Goal: Task Accomplishment & Management: Manage account settings

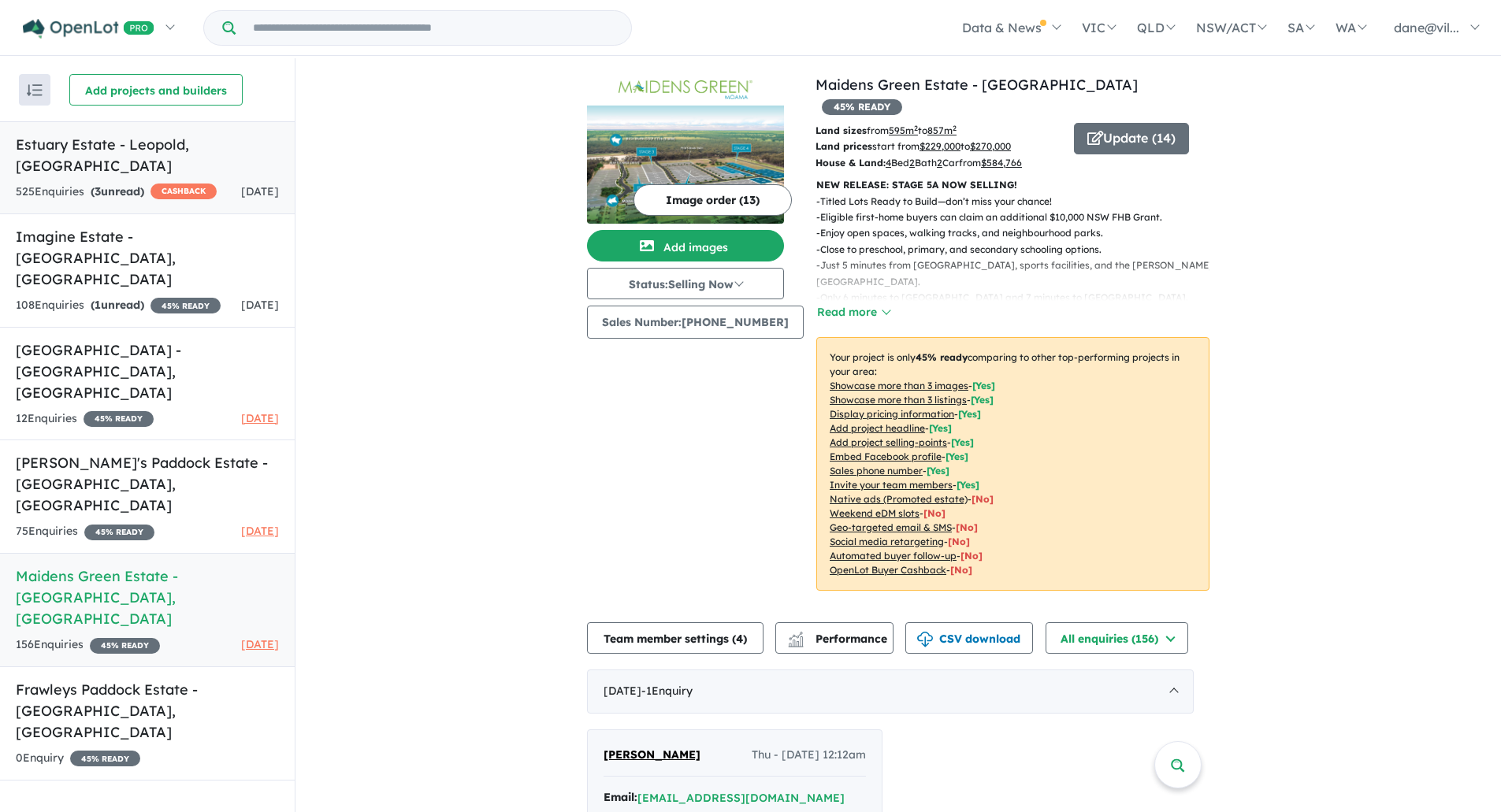
click at [124, 148] on h5 "Estuary Estate - [GEOGRAPHIC_DATA] , [GEOGRAPHIC_DATA]" at bounding box center [147, 155] width 264 height 42
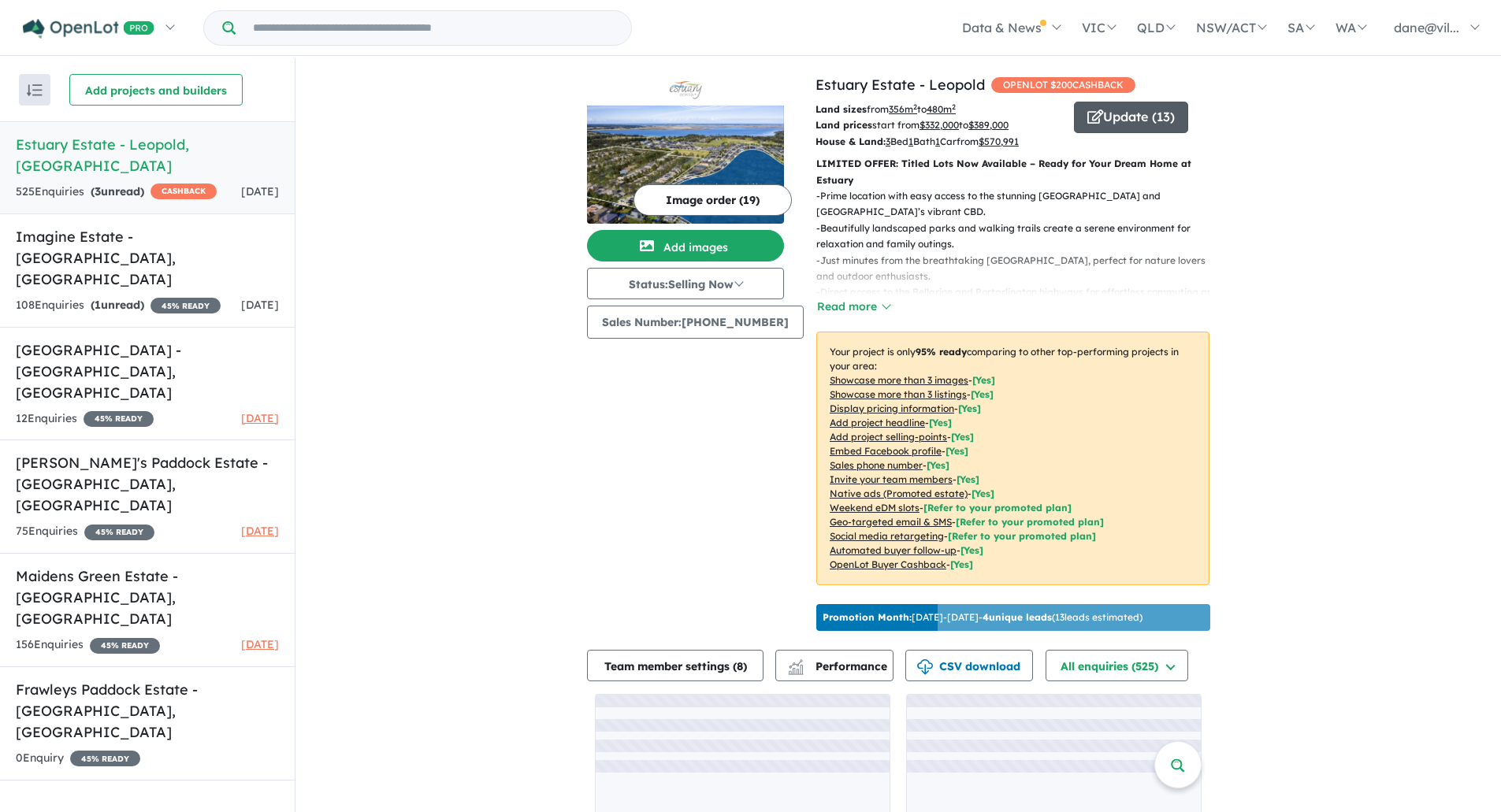
click at [1121, 127] on button "Update ( 13 )" at bounding box center [1131, 117] width 114 height 32
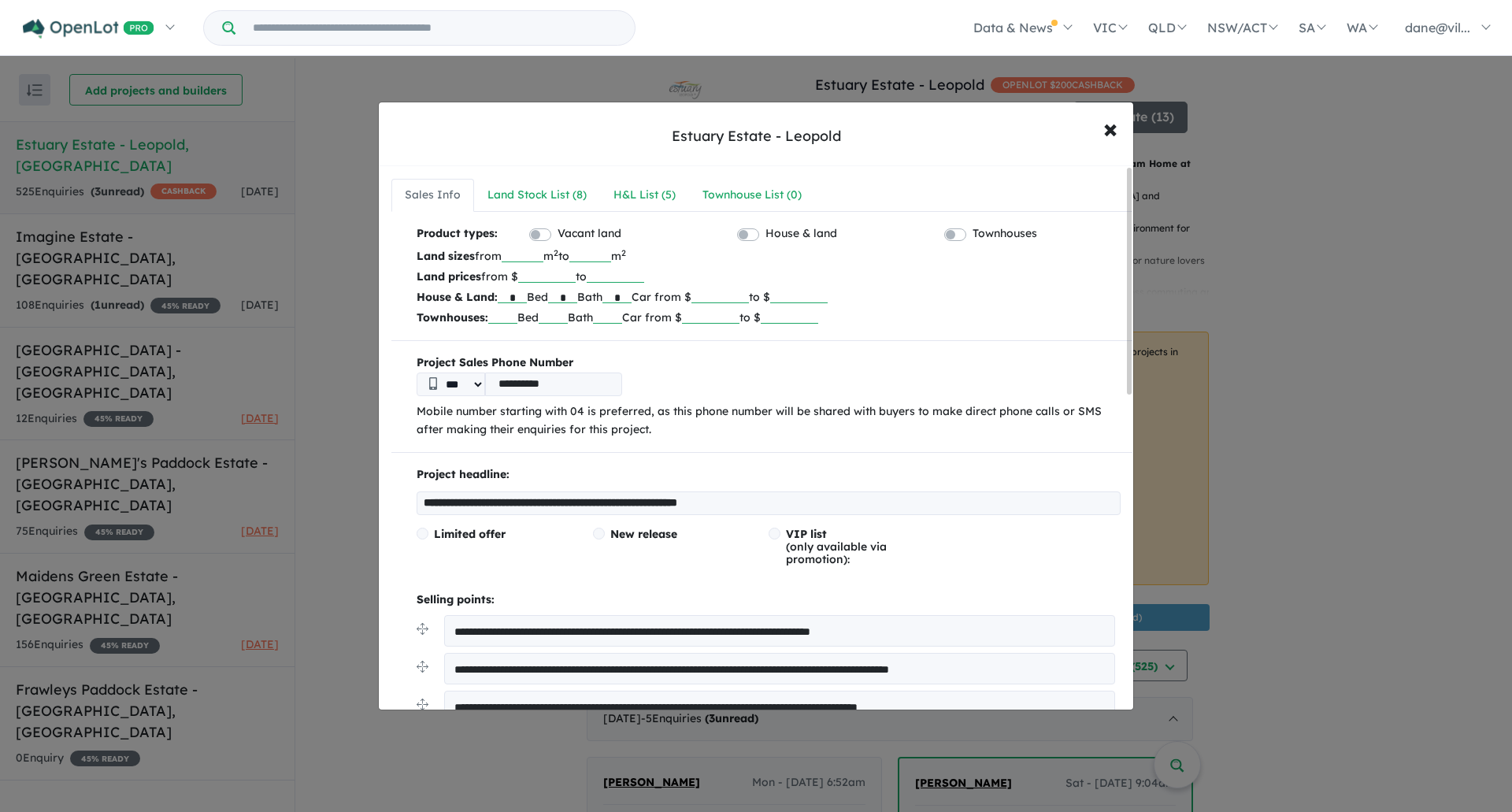
click at [501, 168] on div "**********" at bounding box center [762, 822] width 766 height 1312
click at [500, 211] on link "Land Stock List ( 8 )" at bounding box center [537, 195] width 126 height 33
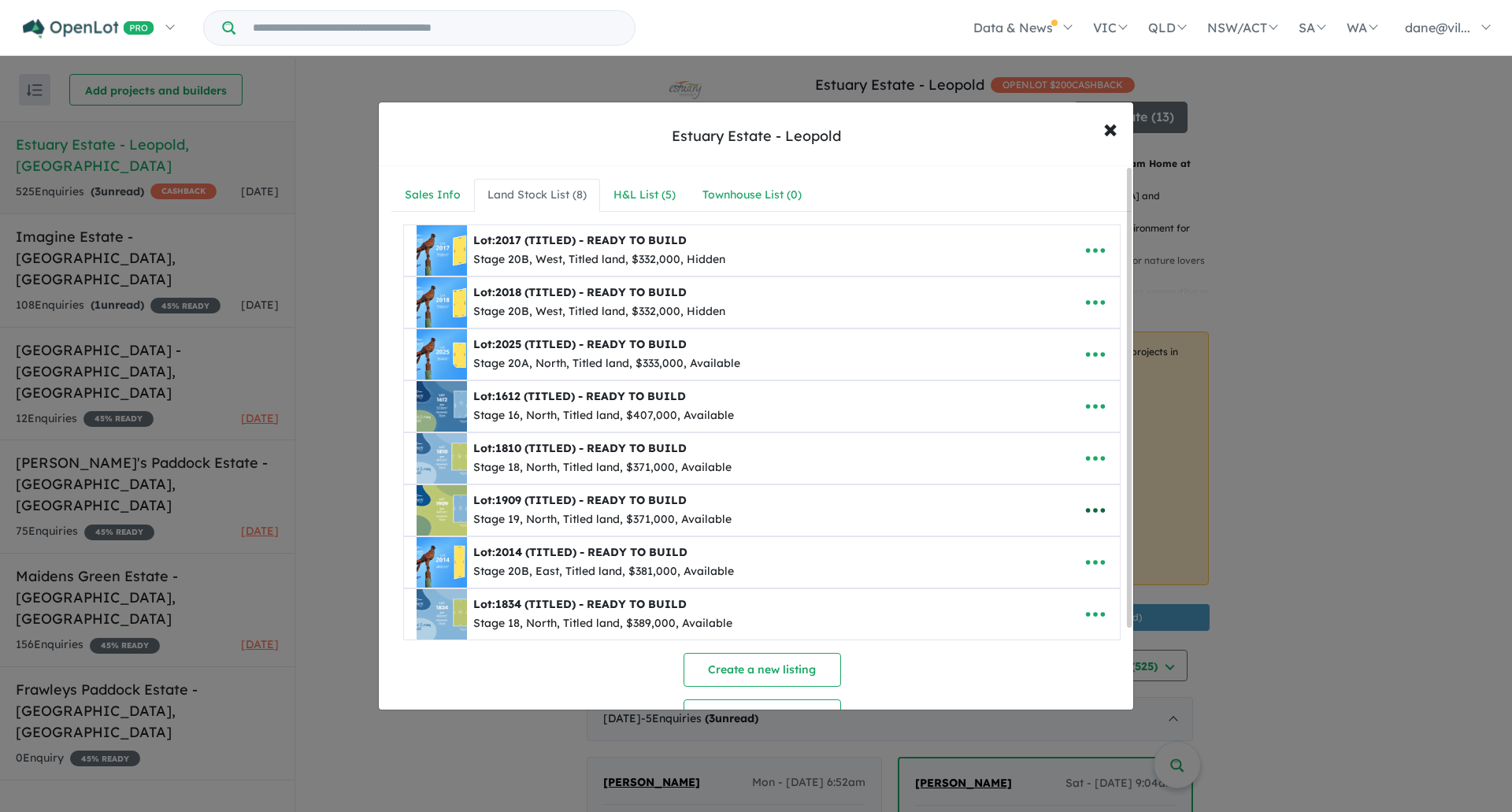
click at [1084, 504] on icon "button" at bounding box center [1096, 510] width 23 height 23
click at [1051, 545] on link "Edit" at bounding box center [1061, 549] width 116 height 37
select select "*****"
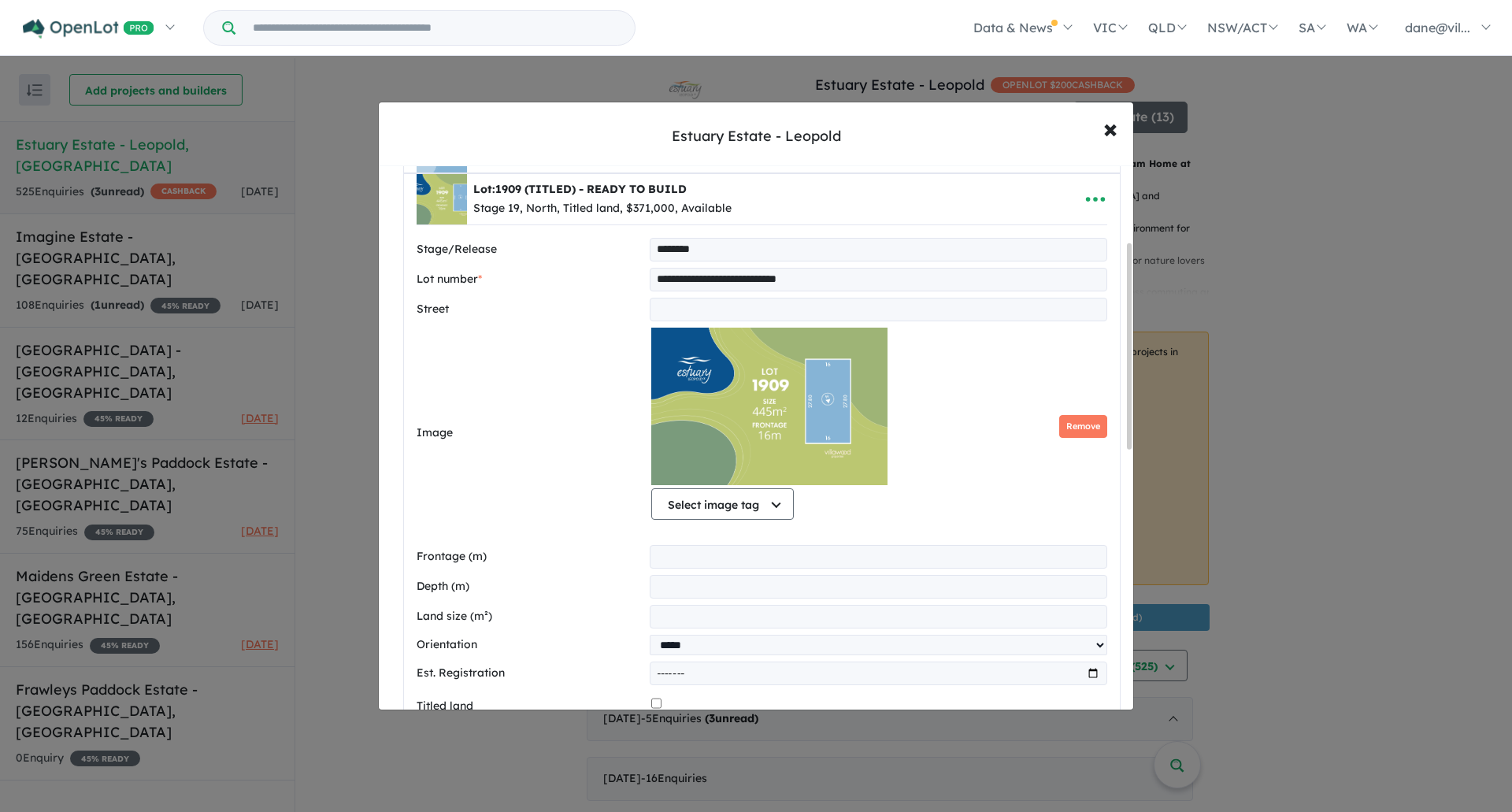
scroll to position [394, 0]
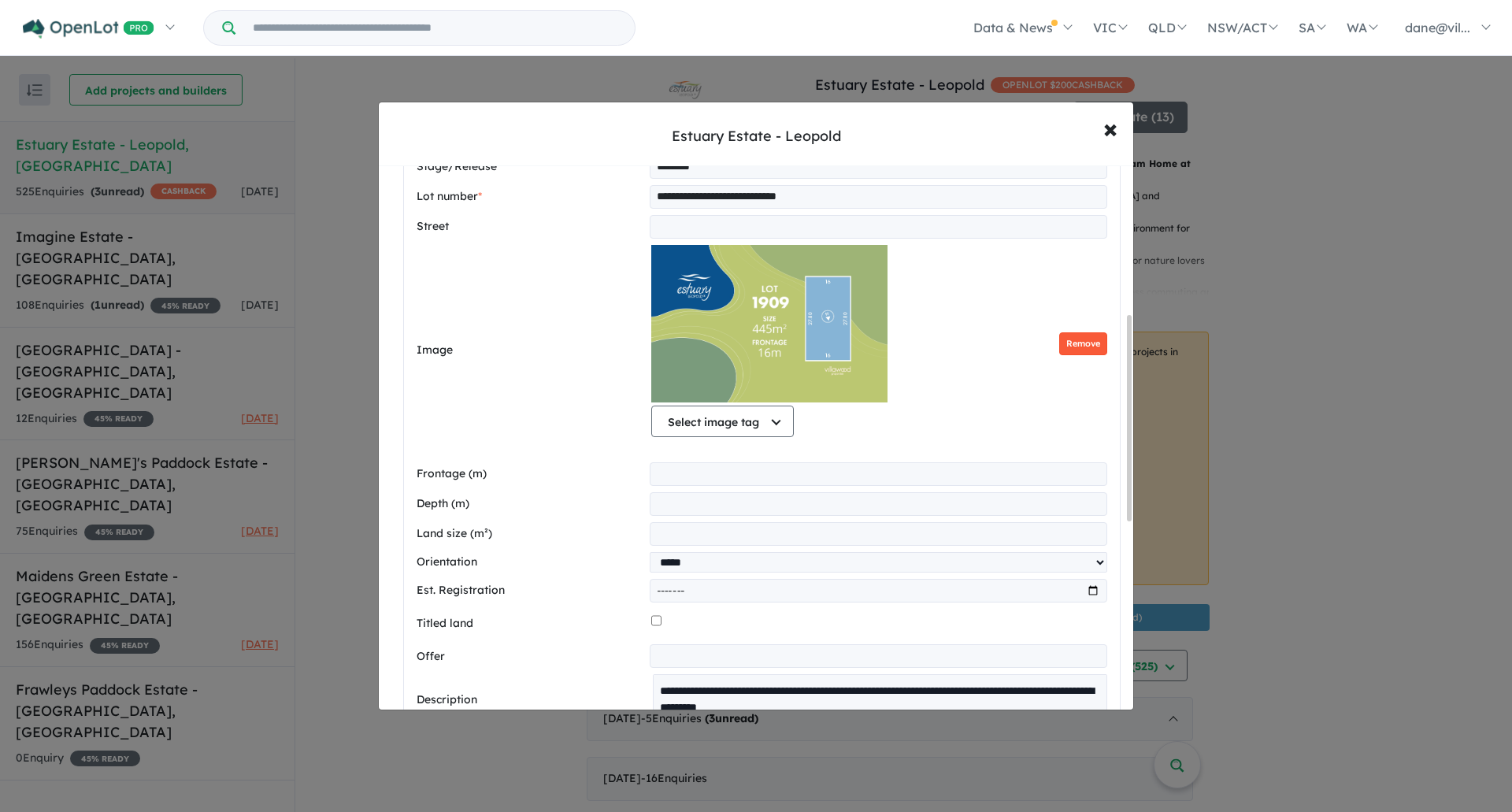
click at [1078, 342] on button "Remove" at bounding box center [1084, 343] width 48 height 22
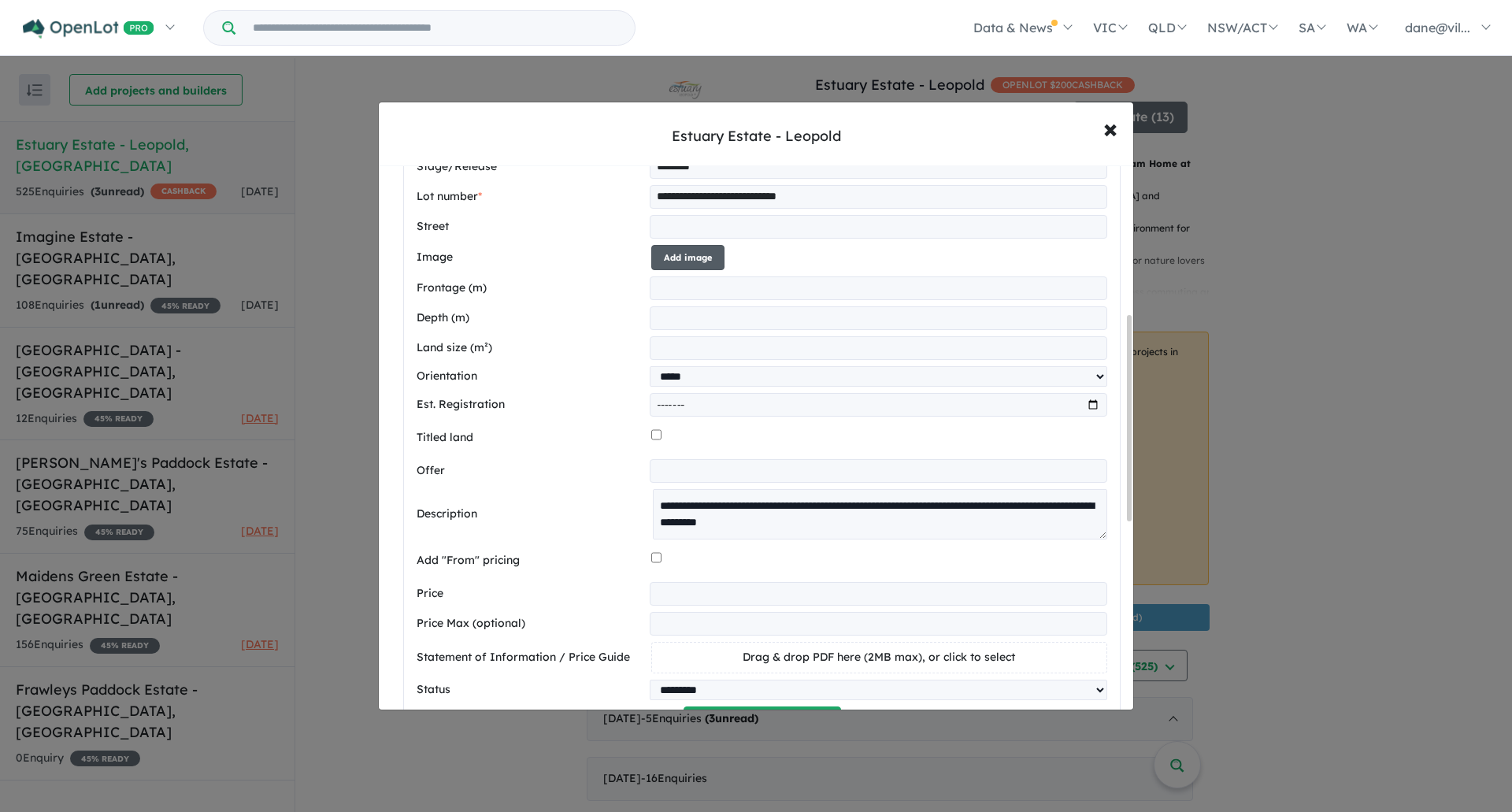
click at [679, 258] on button "Add image" at bounding box center [688, 258] width 73 height 26
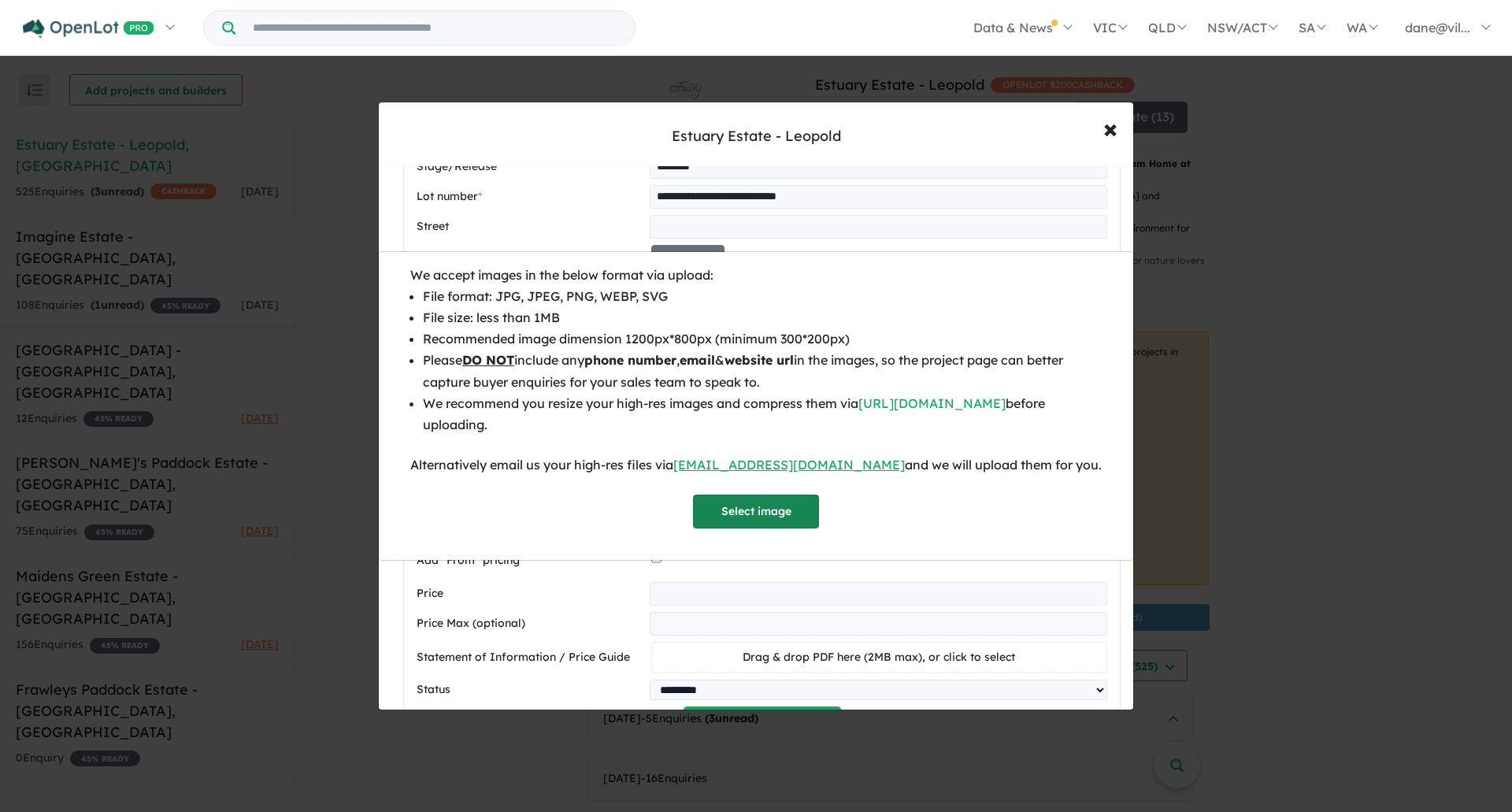
click at [768, 500] on button "Select image" at bounding box center [756, 511] width 126 height 34
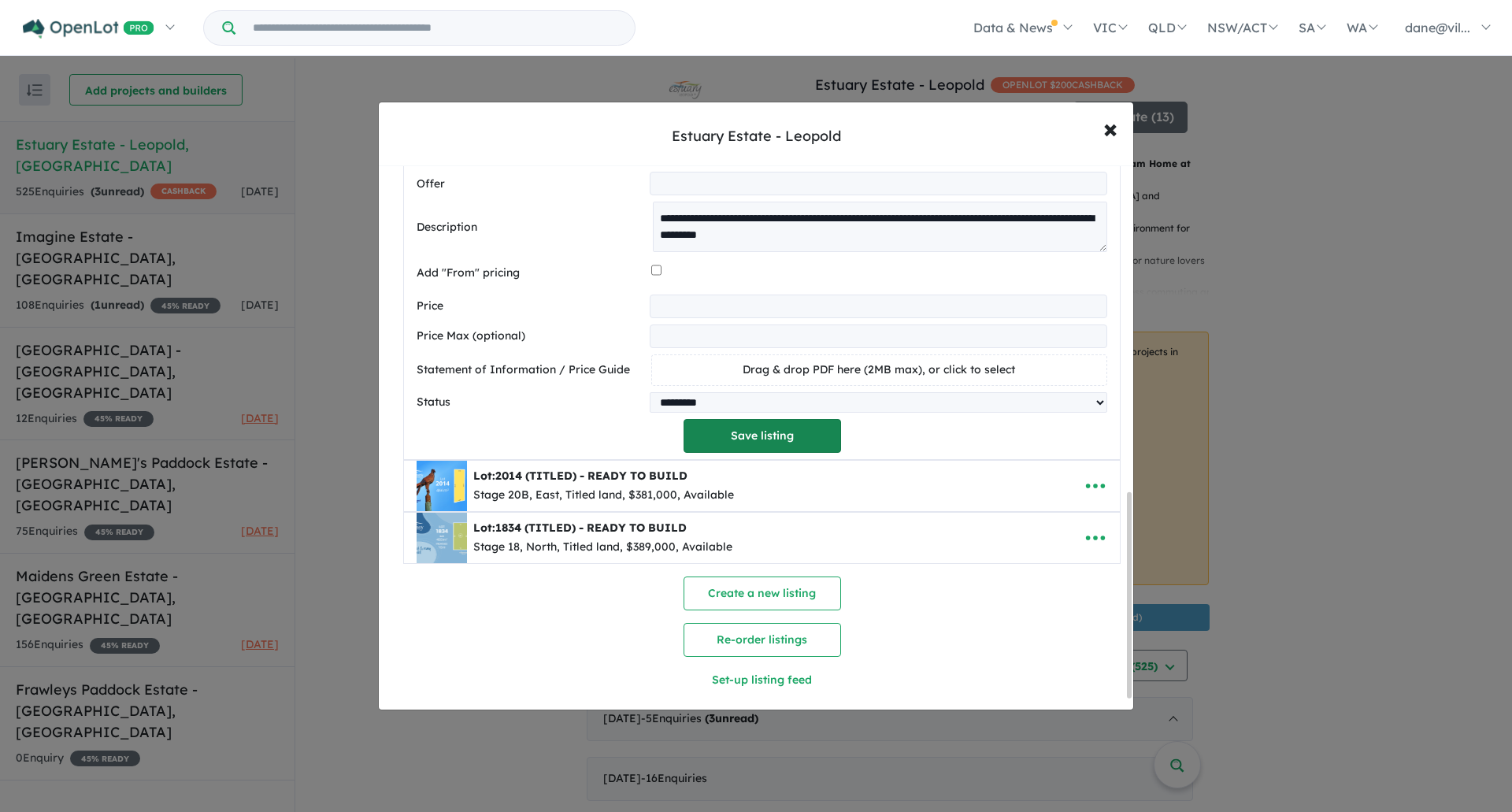
click at [810, 441] on button "Save listing" at bounding box center [763, 436] width 158 height 34
select select "*****"
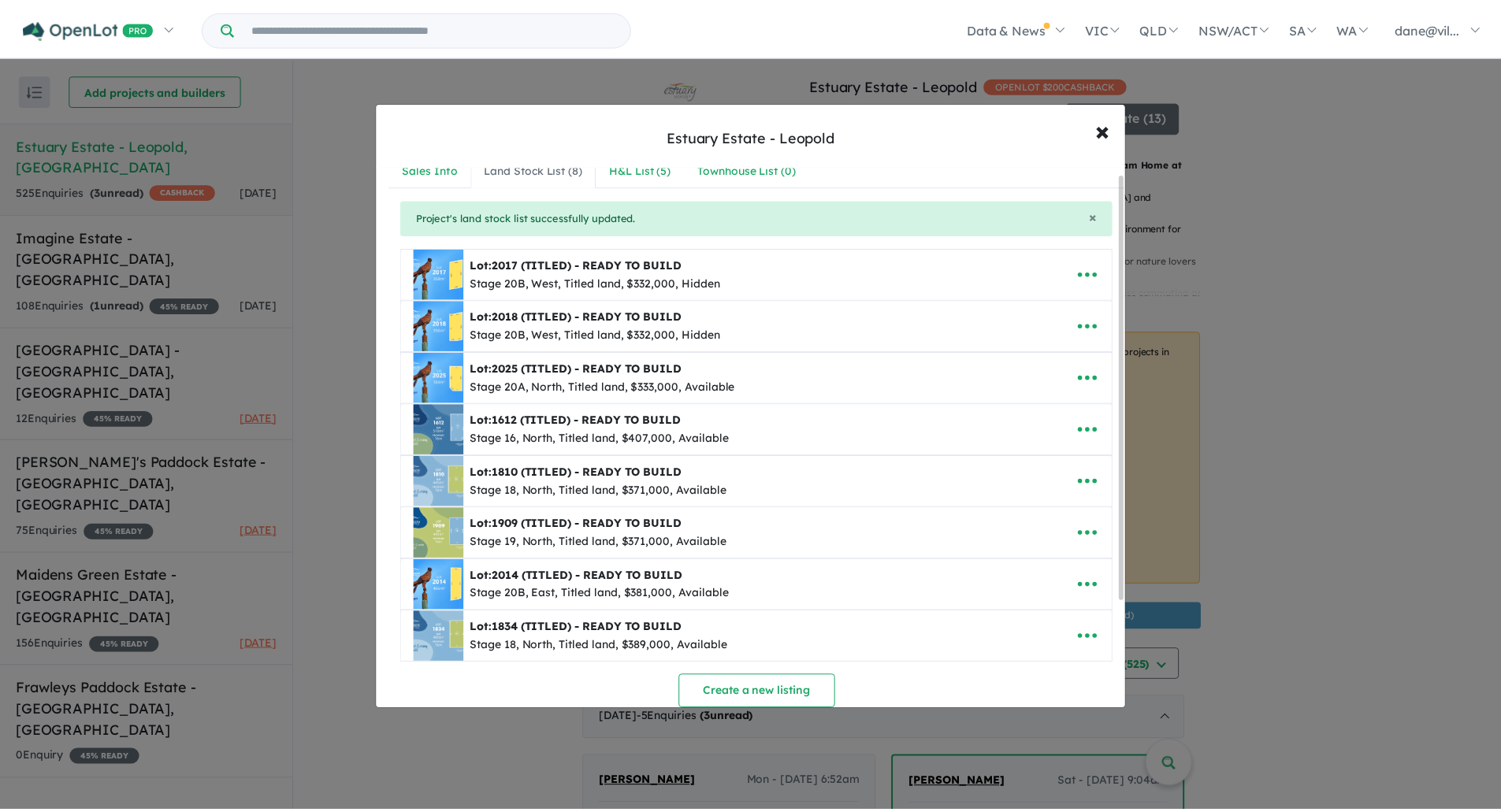
scroll to position [0, 0]
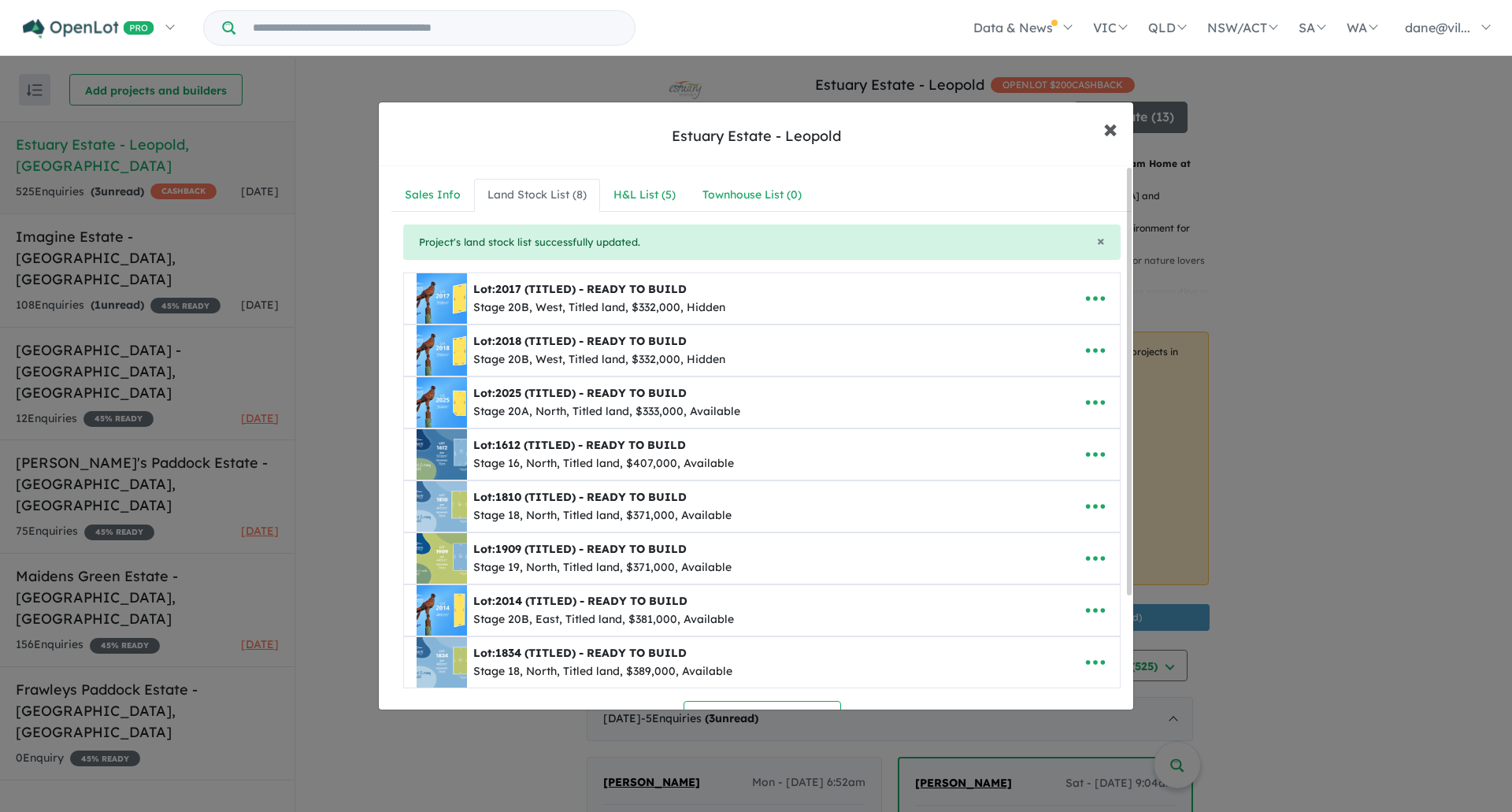
click at [1106, 130] on span "×" at bounding box center [1111, 128] width 14 height 34
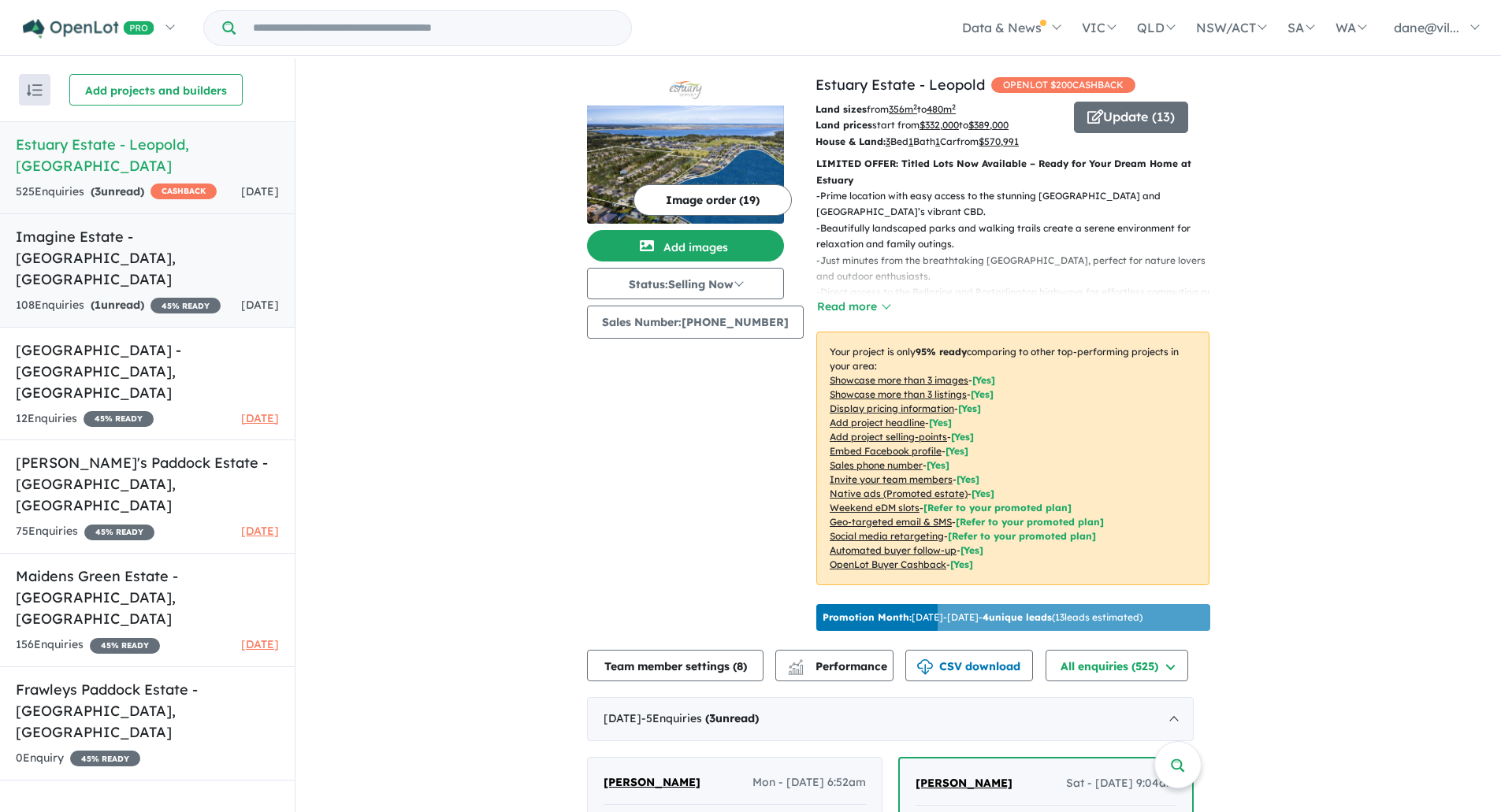
click at [173, 296] on div "108 Enquir ies ( 1 unread) 45 % READY" at bounding box center [118, 305] width 205 height 19
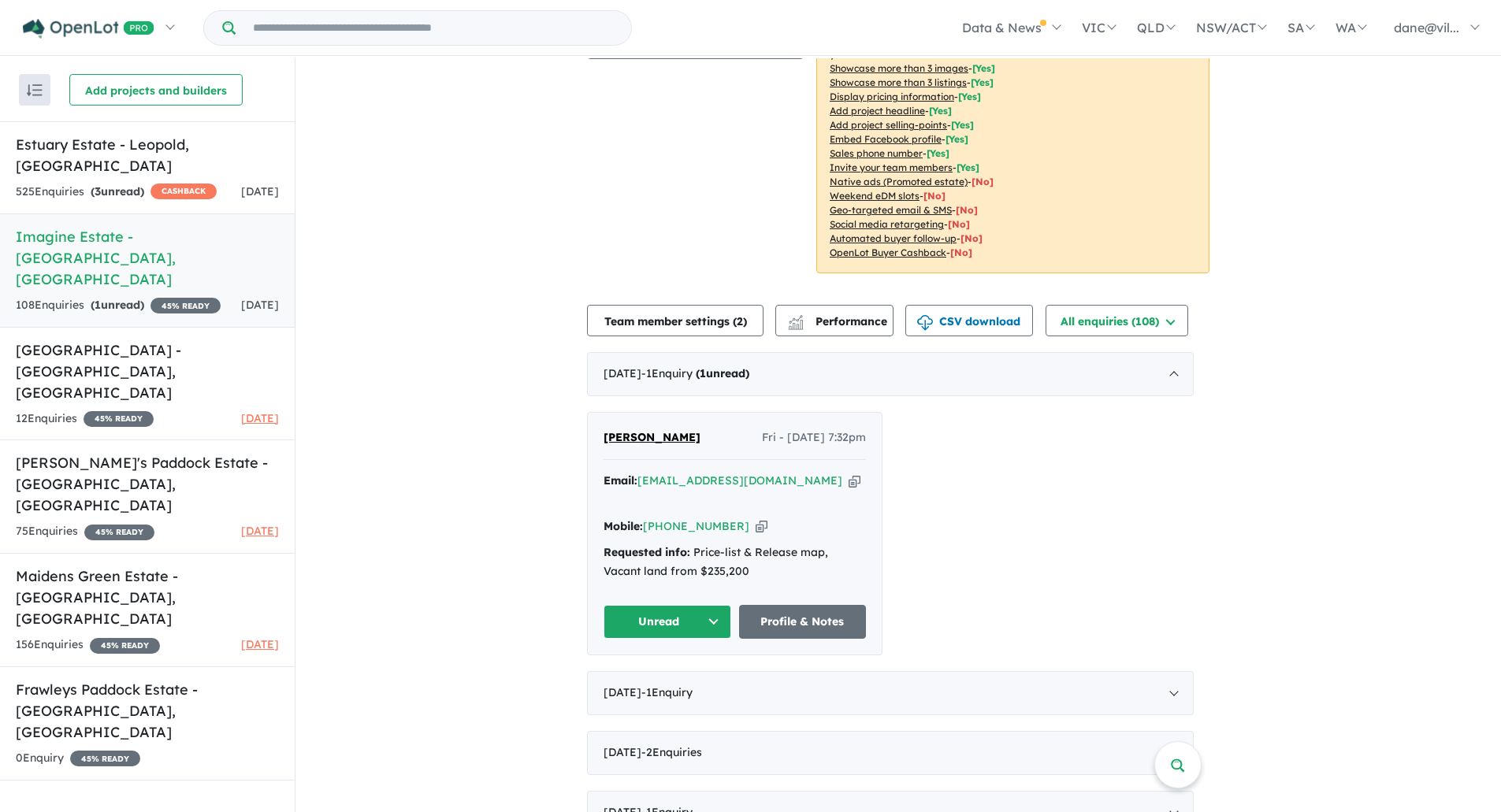
scroll to position [315, 0]
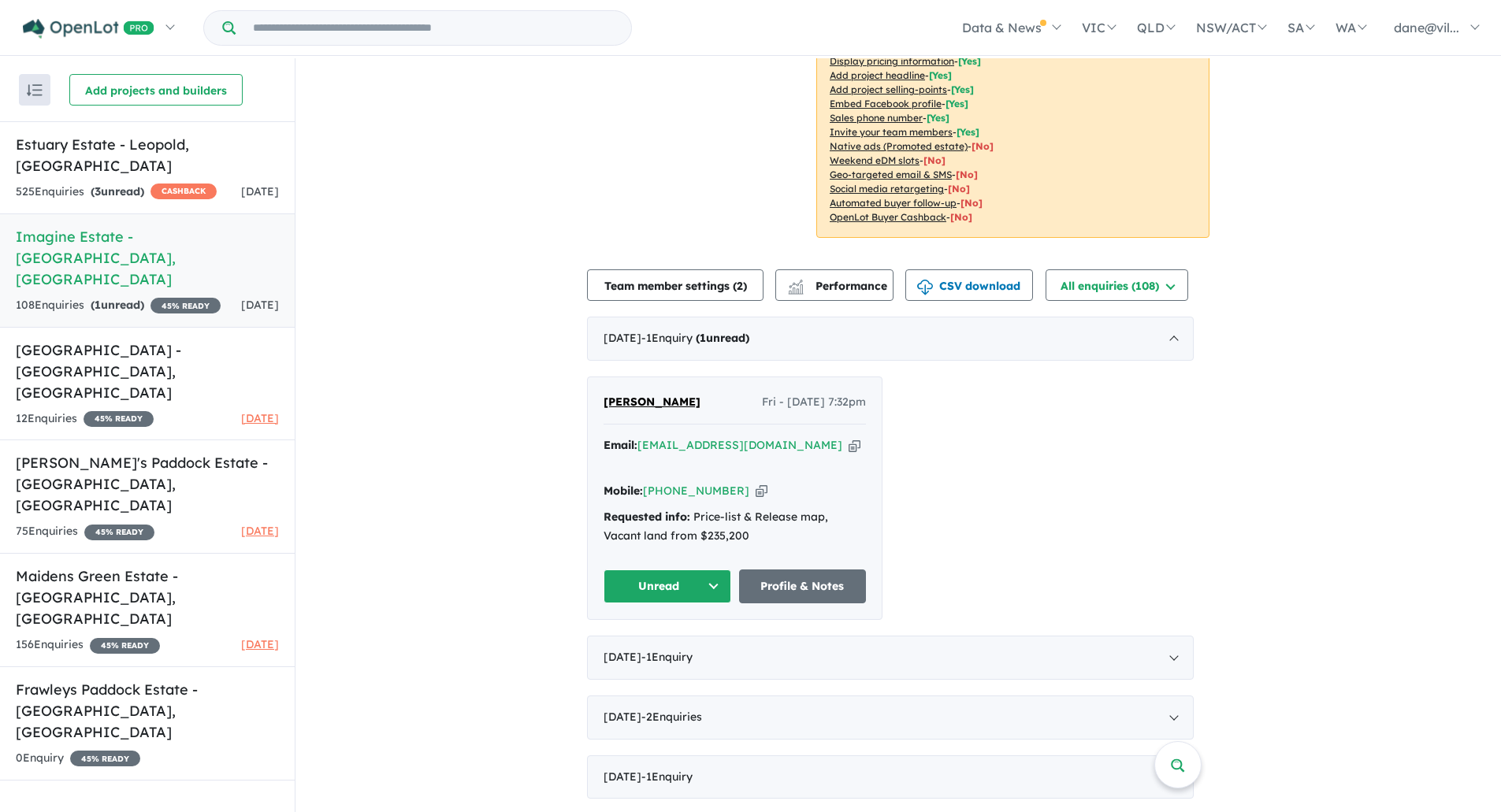
click at [715, 569] on button "Unread" at bounding box center [668, 586] width 128 height 34
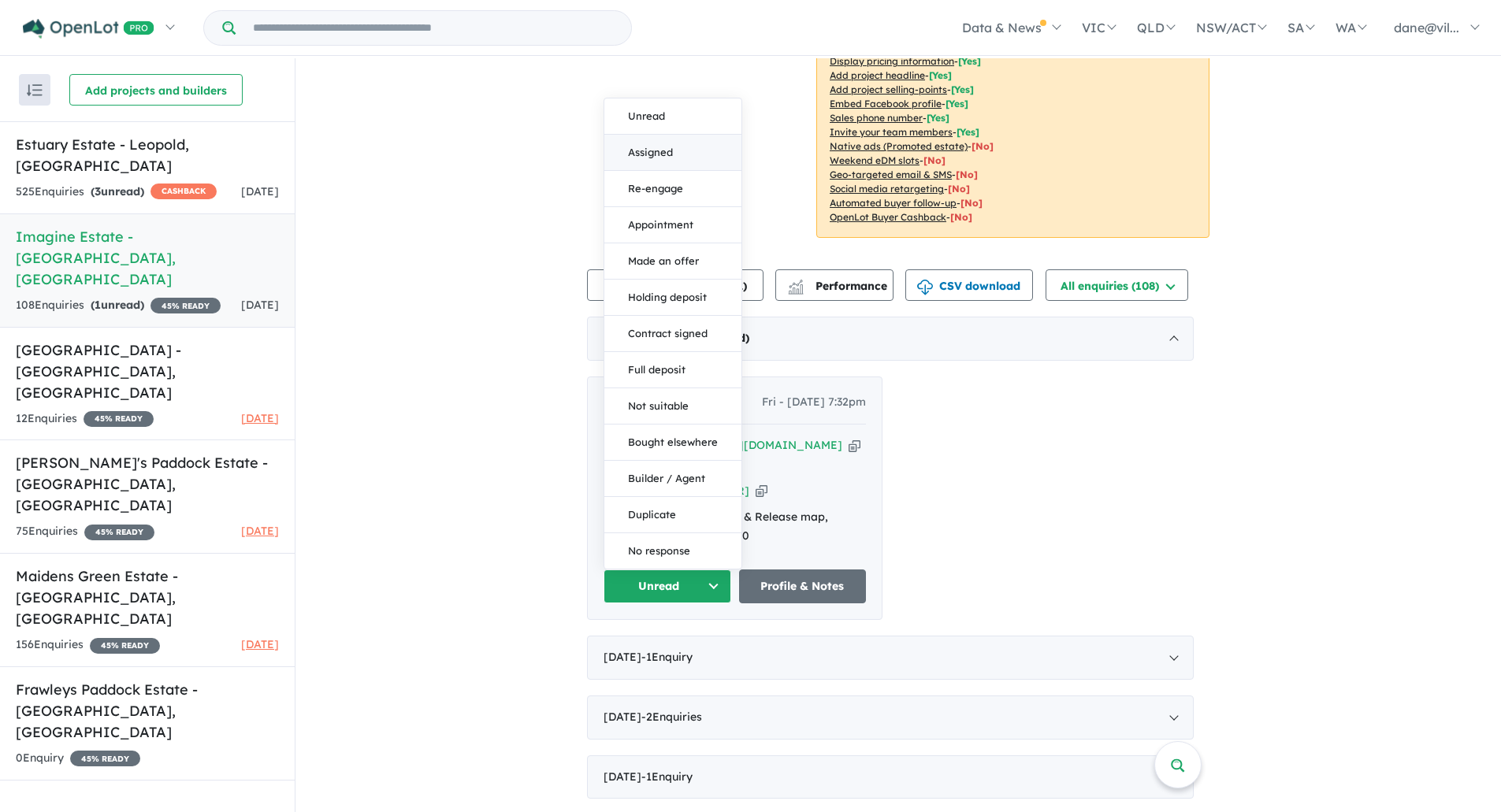
click at [663, 135] on button "Assigned" at bounding box center [673, 153] width 137 height 37
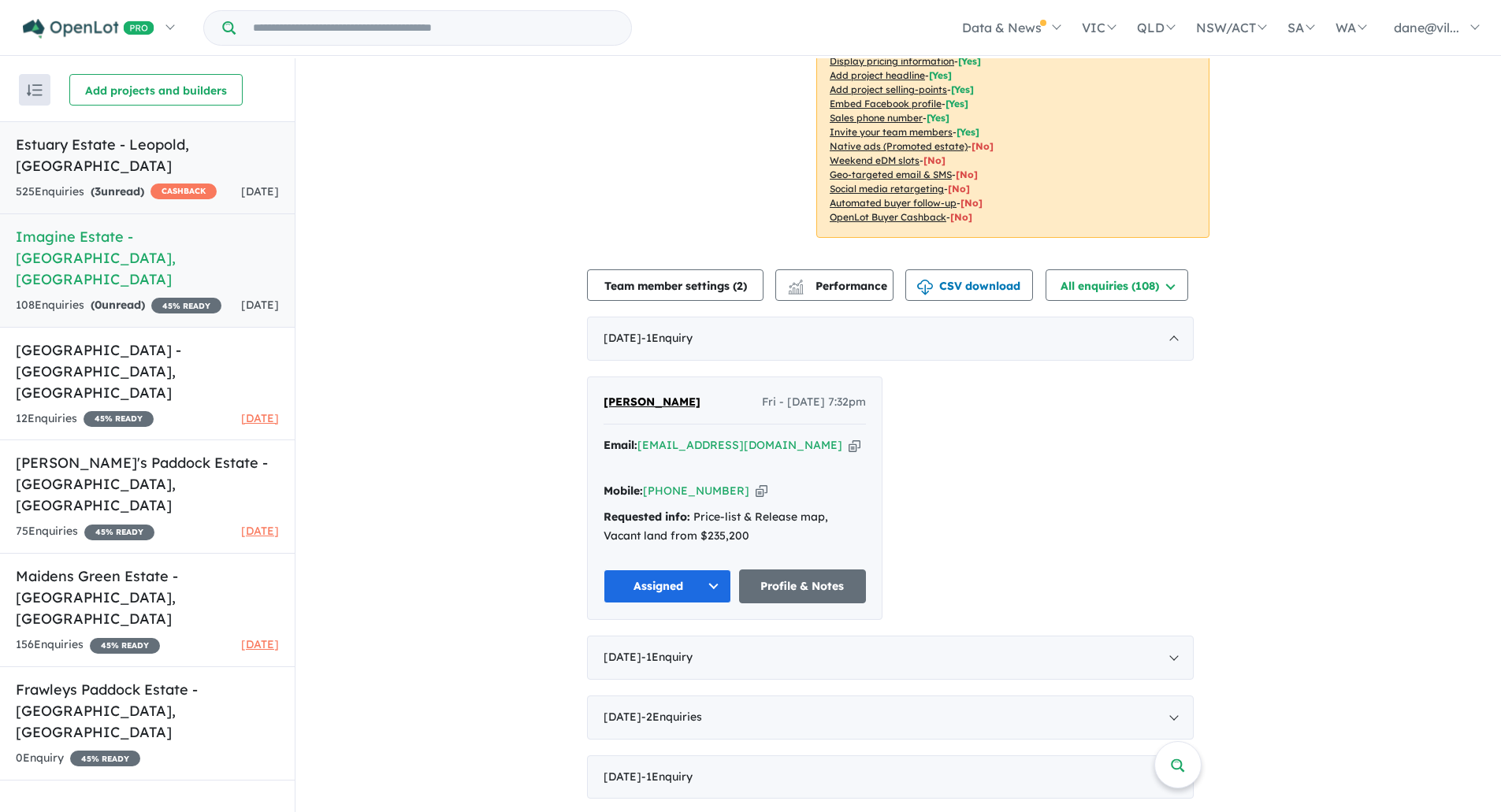
click at [119, 158] on link "Estuary Estate - [PERSON_NAME] 525 Enquir ies ( 3 unread) CASHBACK [DATE]" at bounding box center [147, 168] width 294 height 93
